Goal: Information Seeking & Learning: Learn about a topic

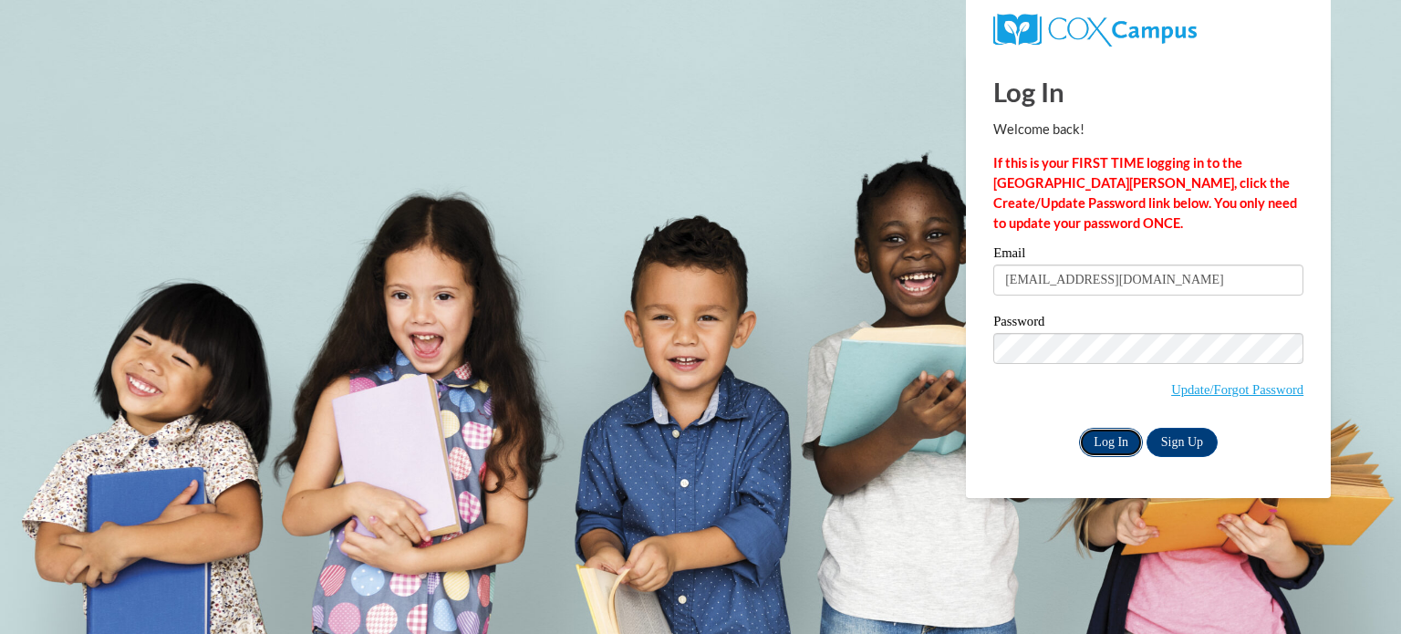
click at [1110, 436] on input "Log In" at bounding box center [1111, 442] width 64 height 29
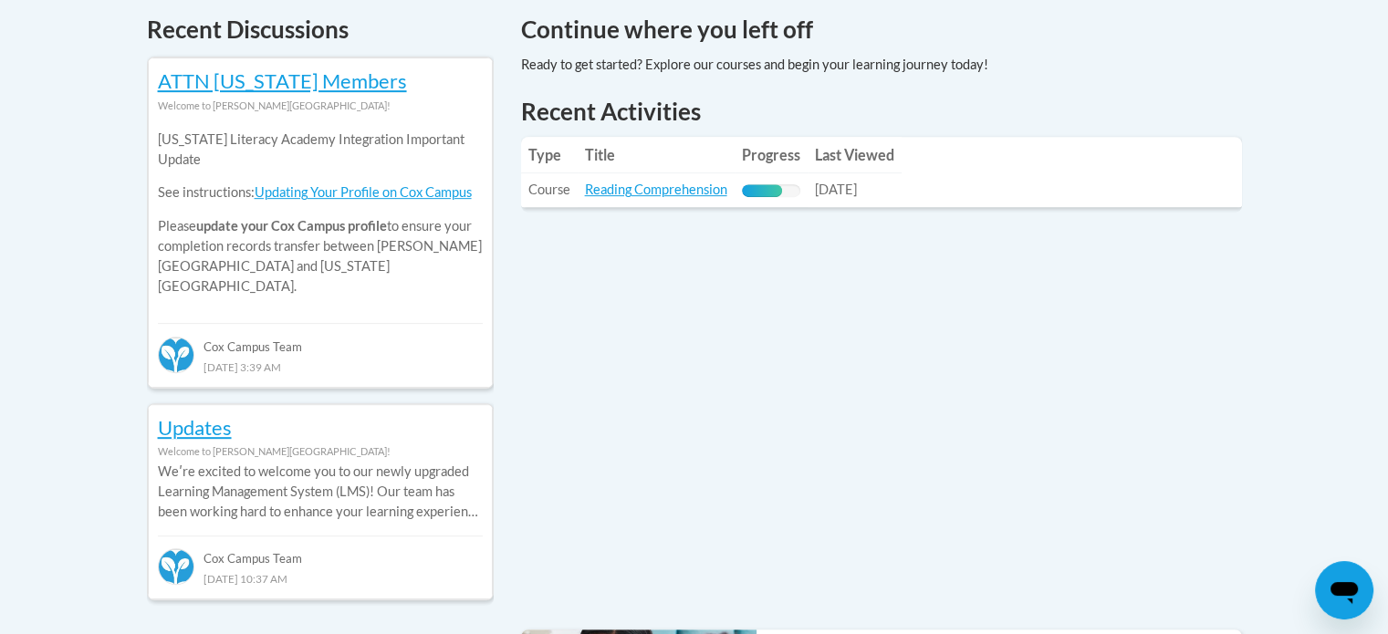
scroll to position [823, 0]
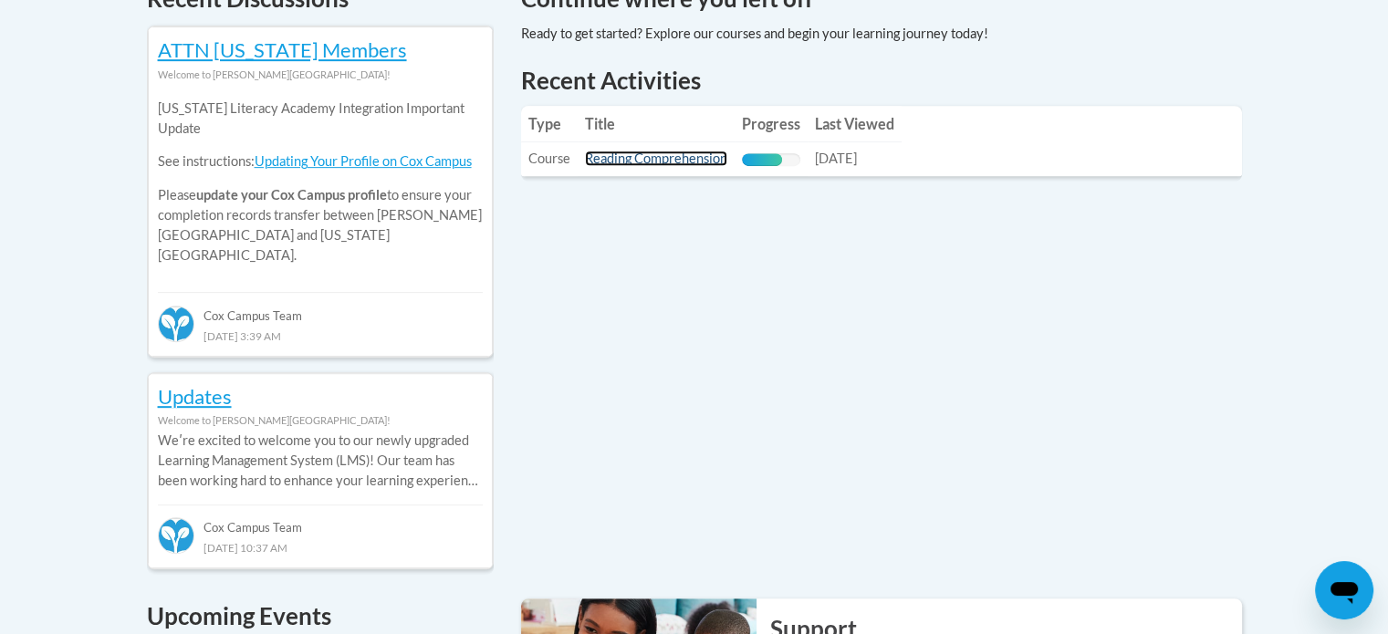
click at [664, 160] on link "Reading Comprehension" at bounding box center [656, 159] width 142 height 16
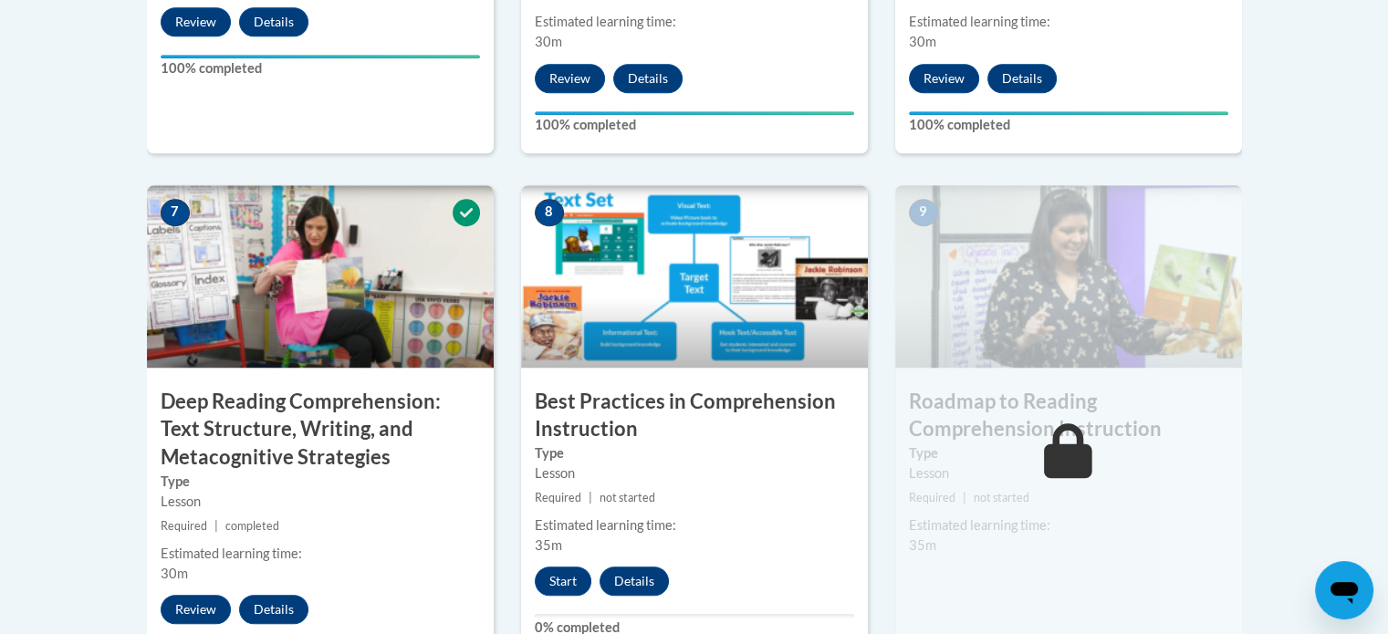
scroll to position [1463, 0]
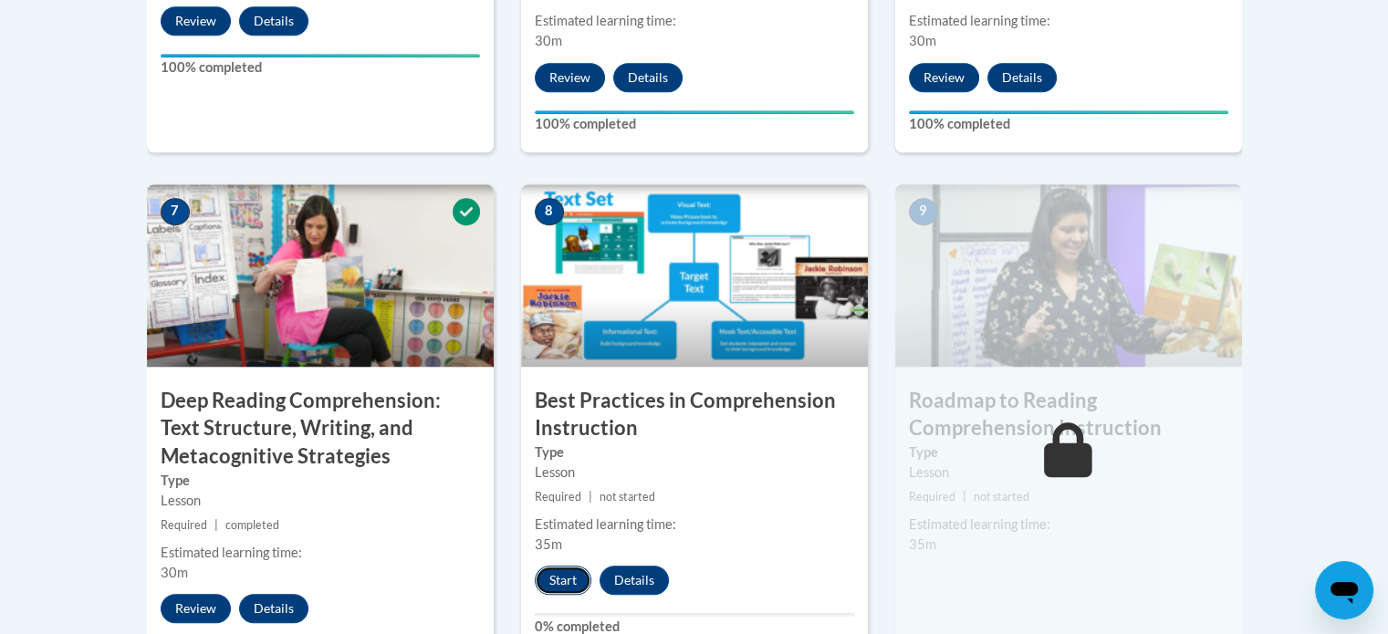
click at [567, 572] on button "Start" at bounding box center [563, 580] width 57 height 29
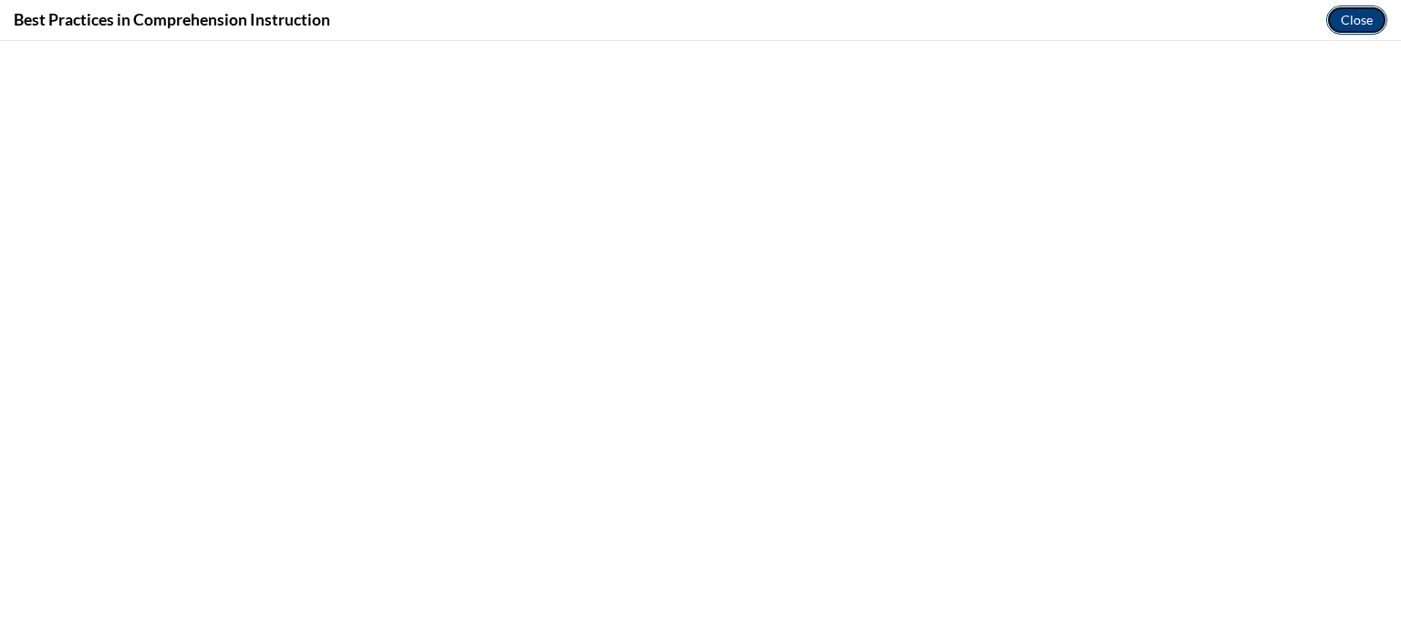
click at [1345, 26] on button "Close" at bounding box center [1356, 19] width 61 height 29
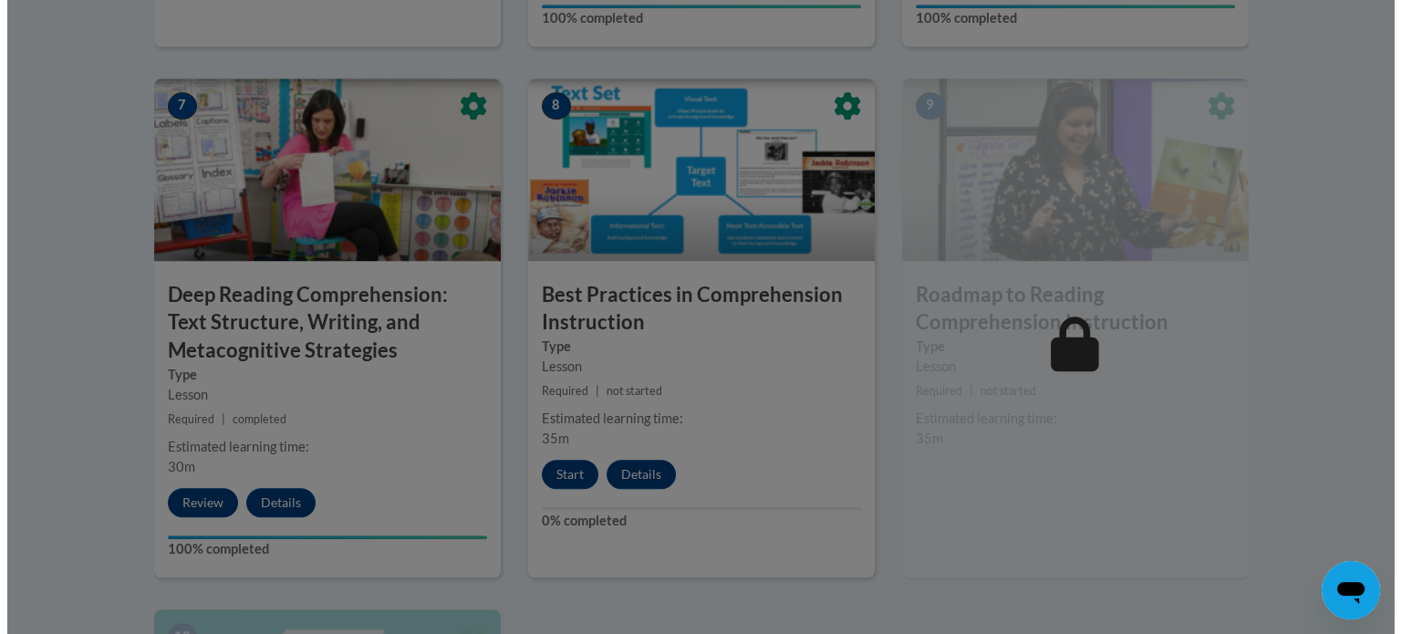
scroll to position [1569, 0]
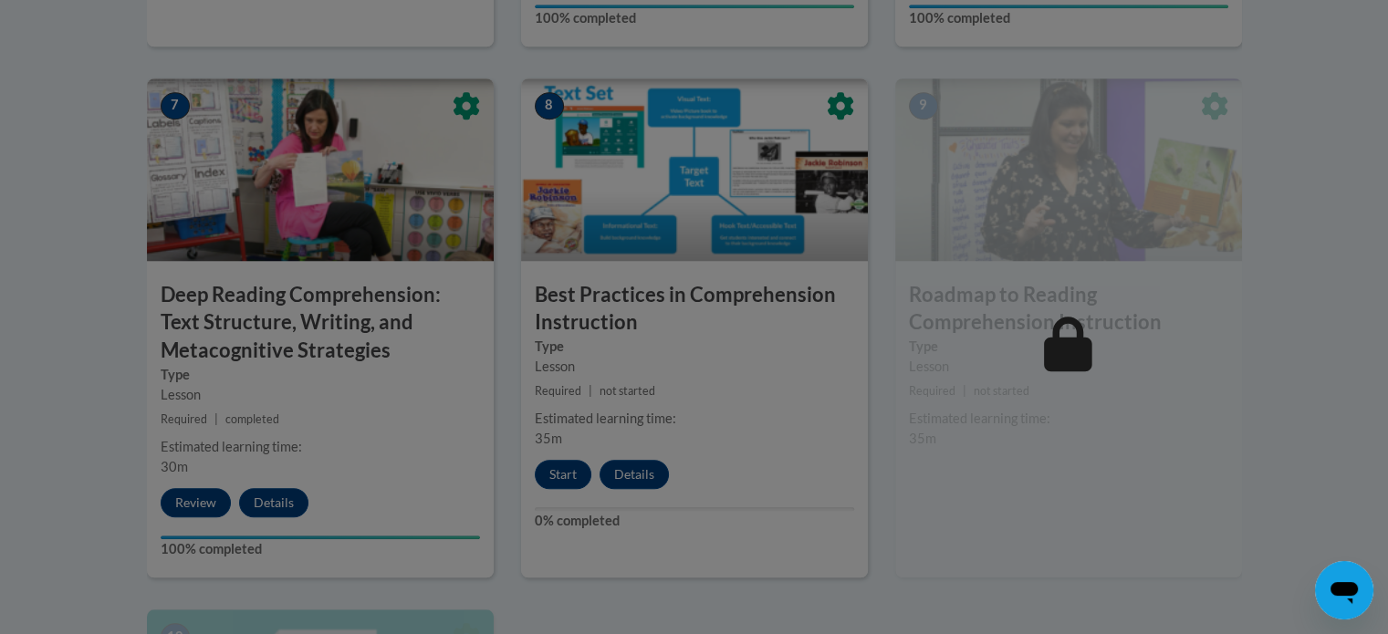
click at [560, 473] on div at bounding box center [694, 317] width 1388 height 634
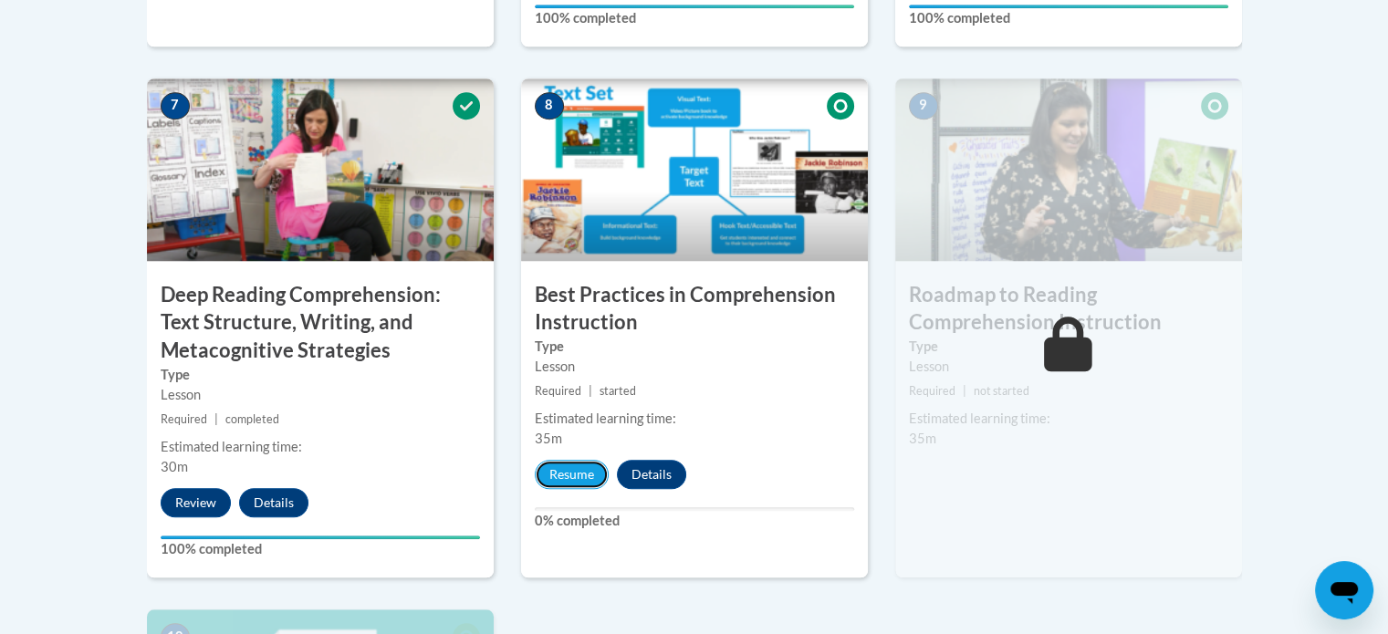
click at [560, 473] on button "Resume" at bounding box center [572, 474] width 74 height 29
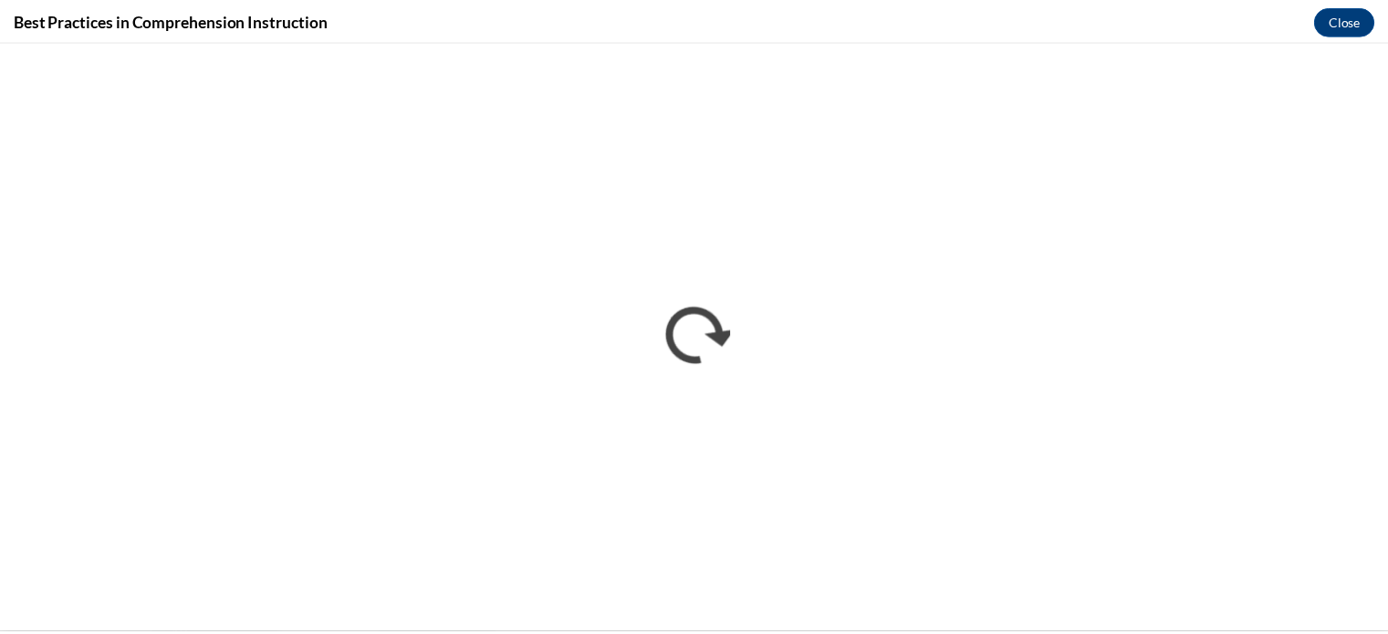
scroll to position [0, 0]
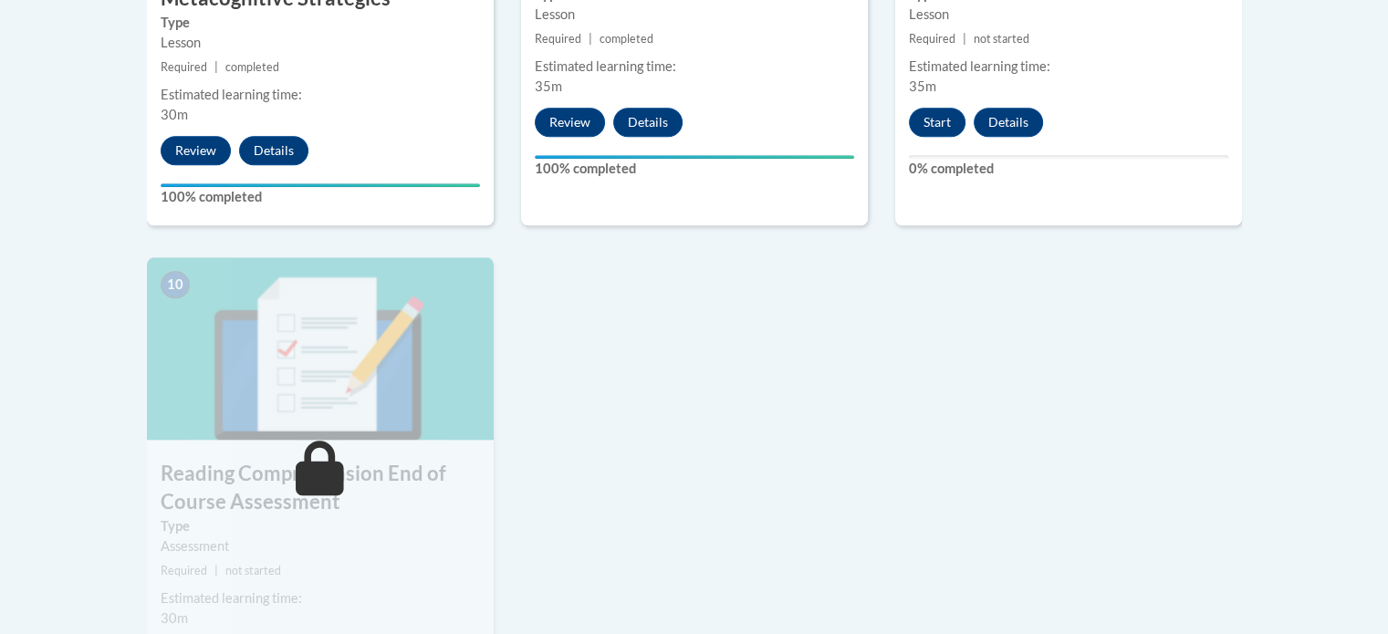
click at [941, 114] on button "Start" at bounding box center [937, 122] width 57 height 29
